Goal: Transaction & Acquisition: Purchase product/service

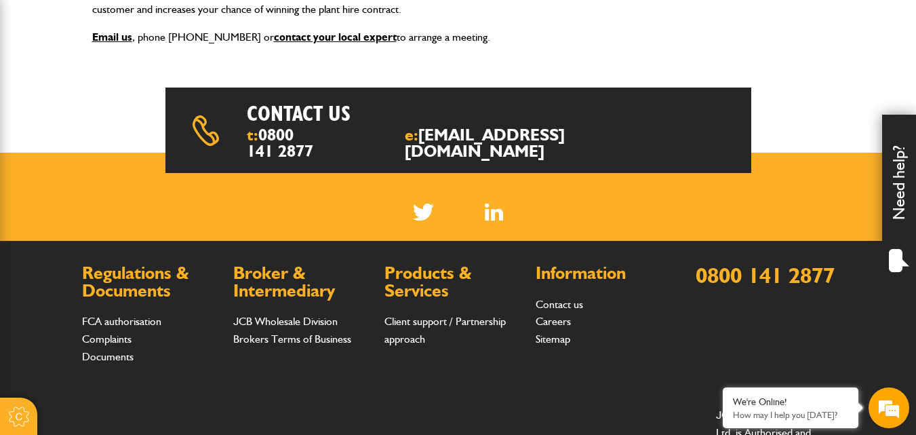
scroll to position [435, 0]
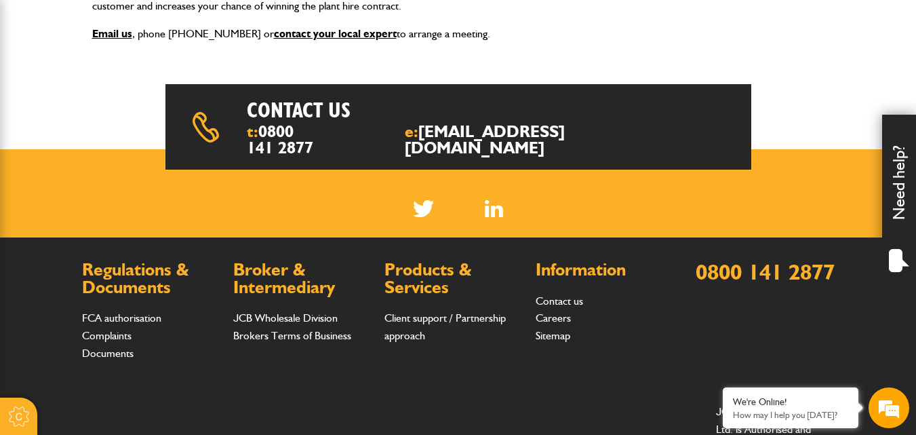
drag, startPoint x: 898, startPoint y: 233, endPoint x: 901, endPoint y: 254, distance: 21.3
click at [901, 254] on div "Need help?" at bounding box center [899, 200] width 34 height 170
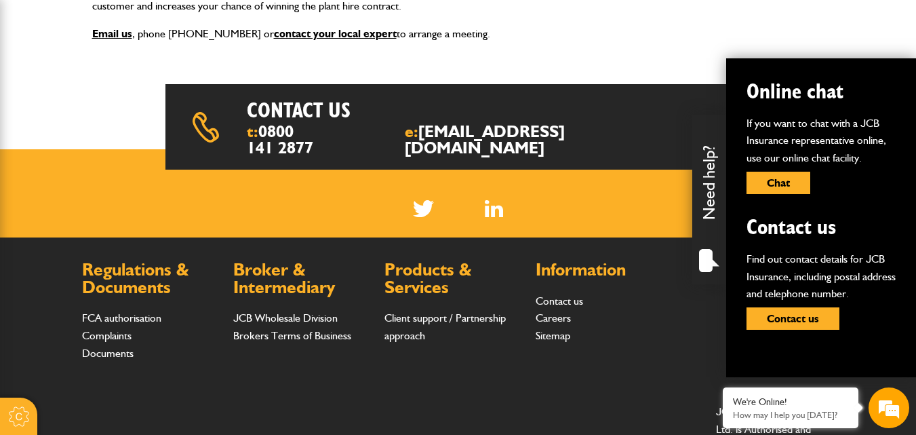
click at [777, 178] on button "Chat" at bounding box center [779, 183] width 64 height 22
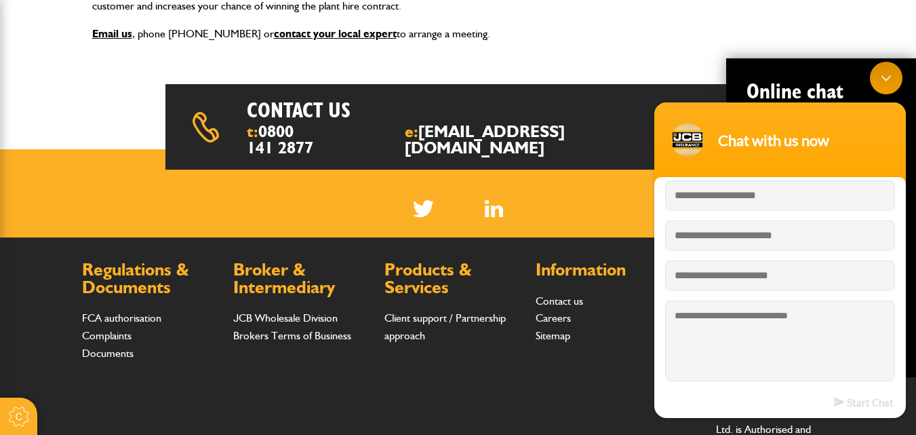
drag, startPoint x: 889, startPoint y: 83, endPoint x: 890, endPoint y: 57, distance: 26.5
click at [890, 83] on div "Minimize live chat window" at bounding box center [886, 78] width 33 height 33
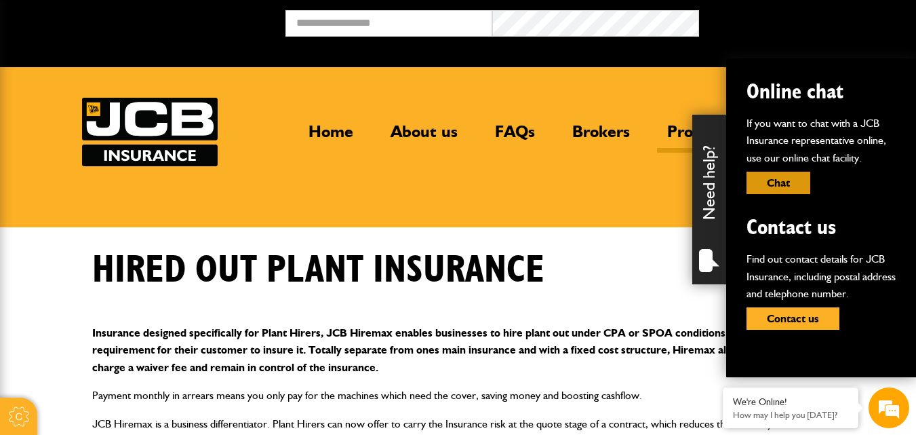
click at [788, 180] on button "Chat" at bounding box center [779, 183] width 64 height 22
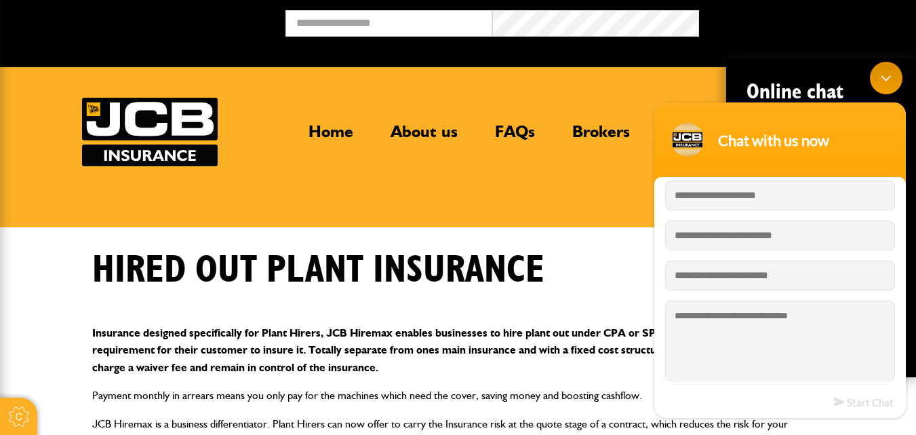
click at [889, 75] on div "Minimize live chat window" at bounding box center [886, 78] width 33 height 33
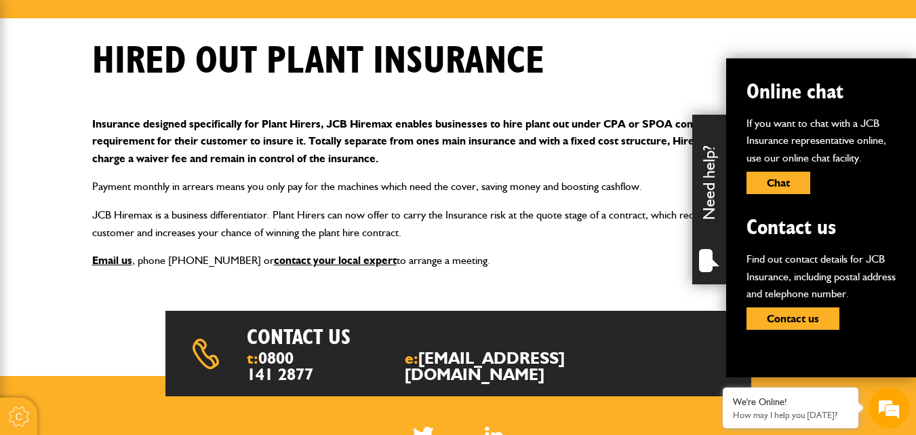
scroll to position [212, 0]
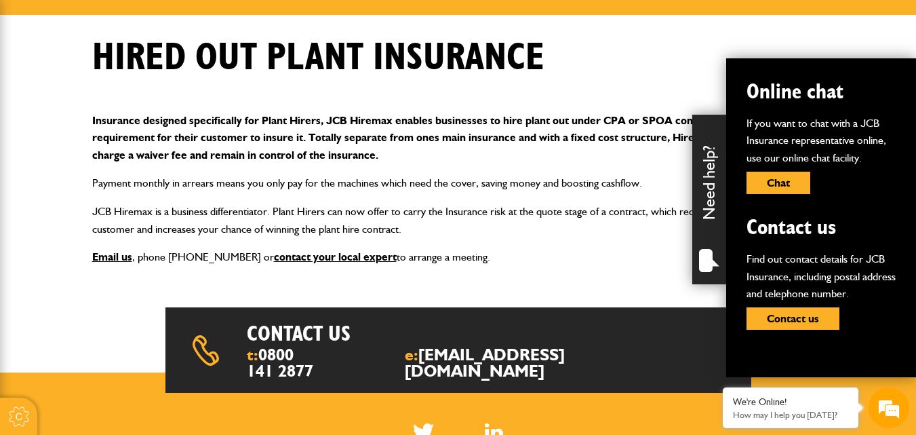
click at [593, 239] on div "Insurance designed specifically for Plant Hirers, JCB Hiremax enables businesse…" at bounding box center [458, 189] width 753 height 176
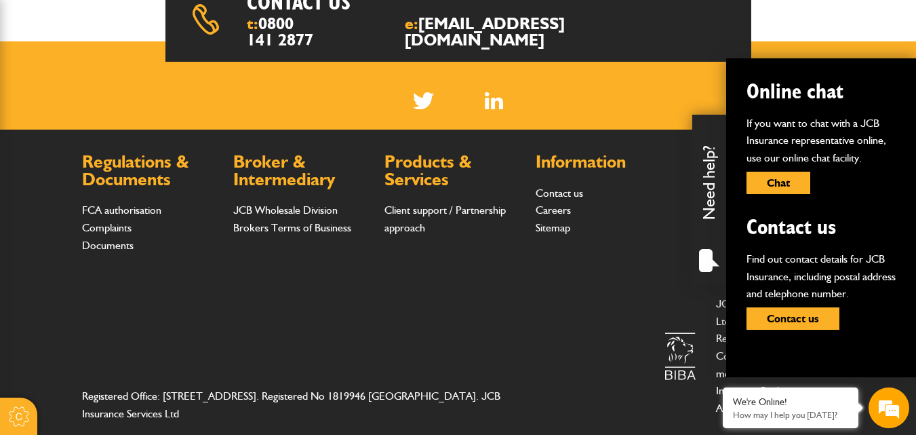
scroll to position [566, 0]
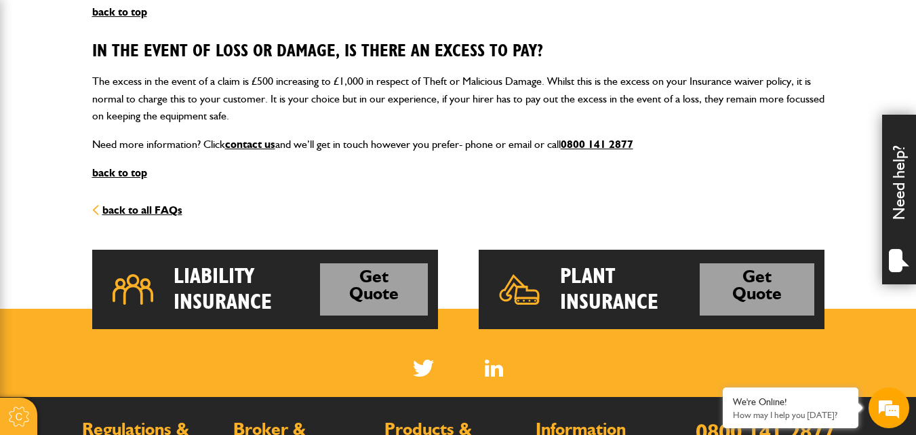
scroll to position [1591, 0]
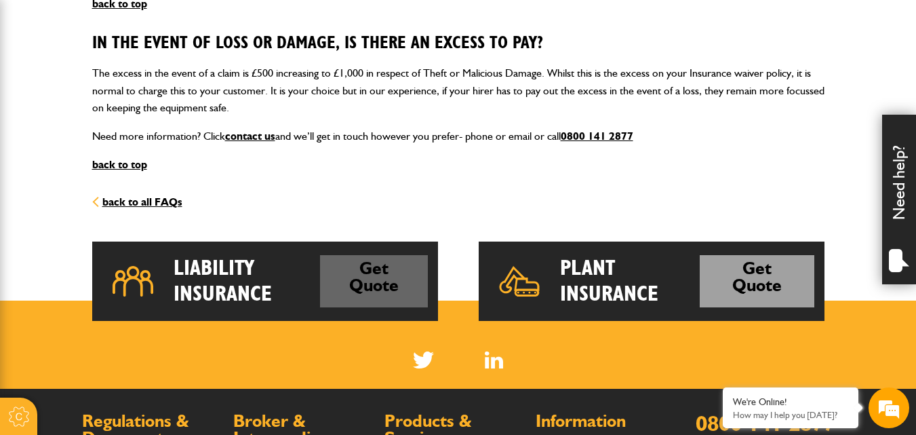
click at [348, 288] on link "Get Quote" at bounding box center [373, 281] width 107 height 52
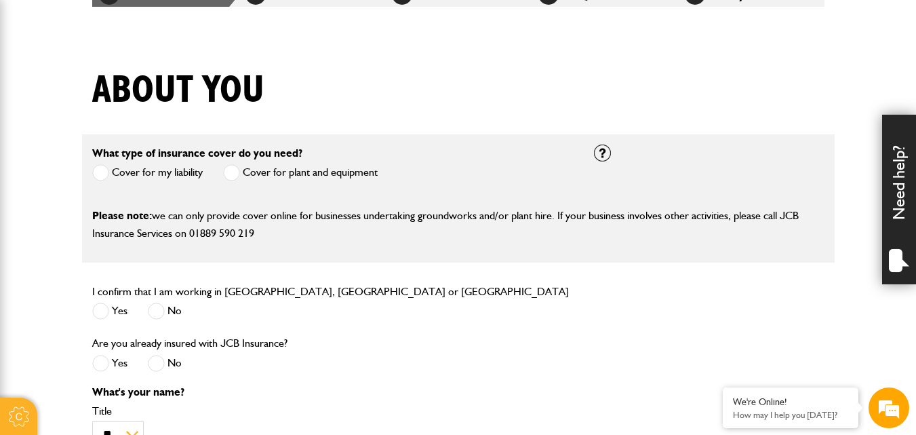
scroll to position [289, 0]
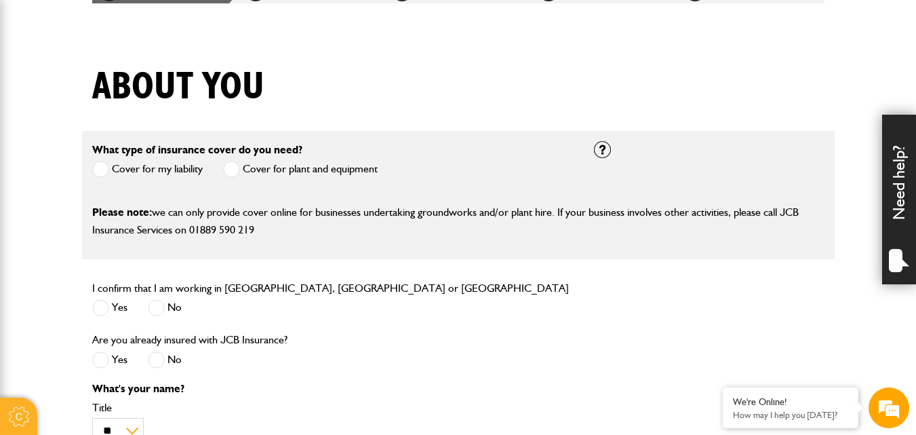
click at [237, 170] on span at bounding box center [231, 169] width 17 height 17
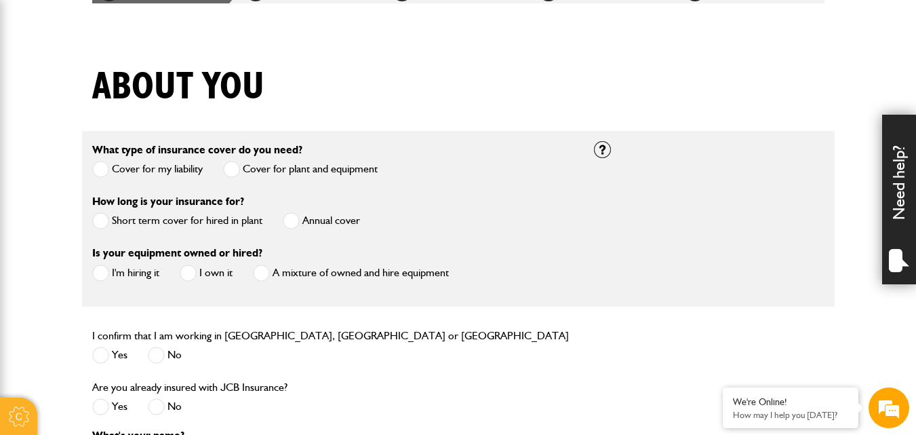
click at [293, 223] on span at bounding box center [291, 220] width 17 height 17
click at [193, 277] on span at bounding box center [188, 273] width 17 height 17
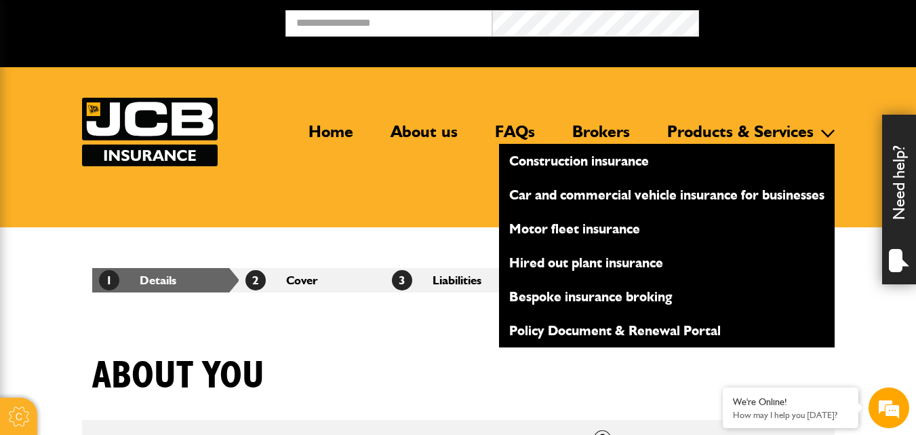
click at [608, 267] on link "Hired out plant insurance" at bounding box center [667, 262] width 336 height 23
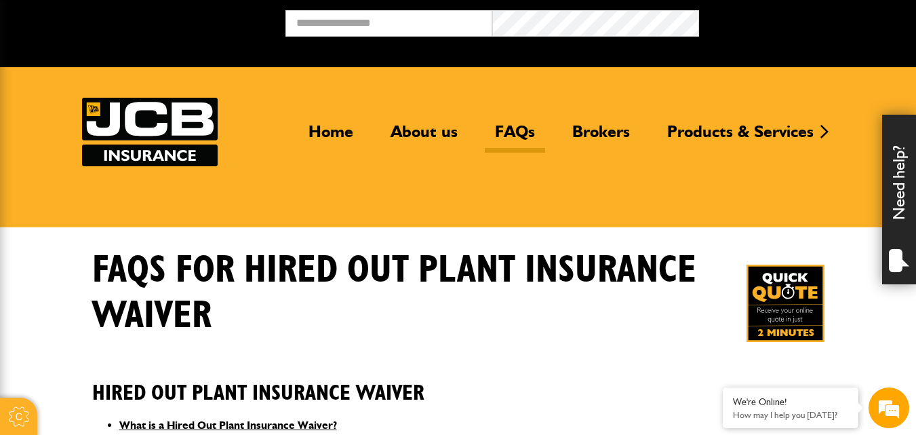
scroll to position [1591, 0]
